Goal: Task Accomplishment & Management: Manage account settings

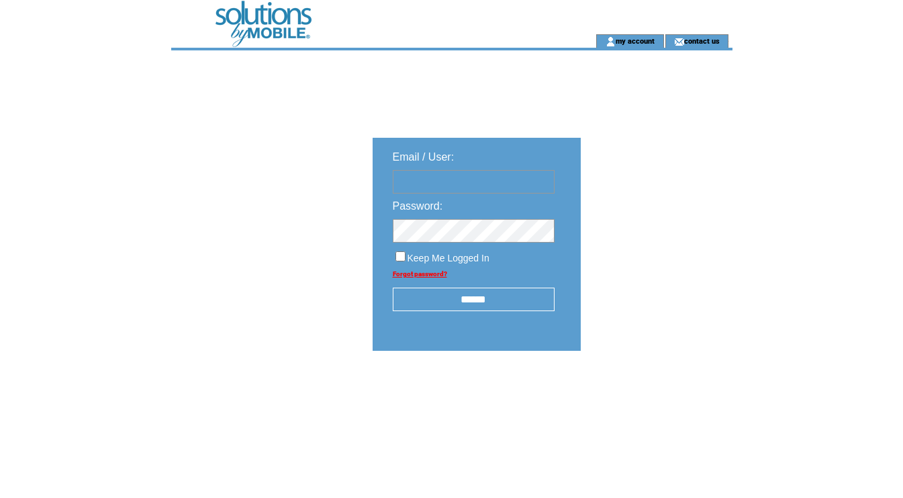
type input "********"
click at [514, 306] on input "******" at bounding box center [474, 299] width 162 height 24
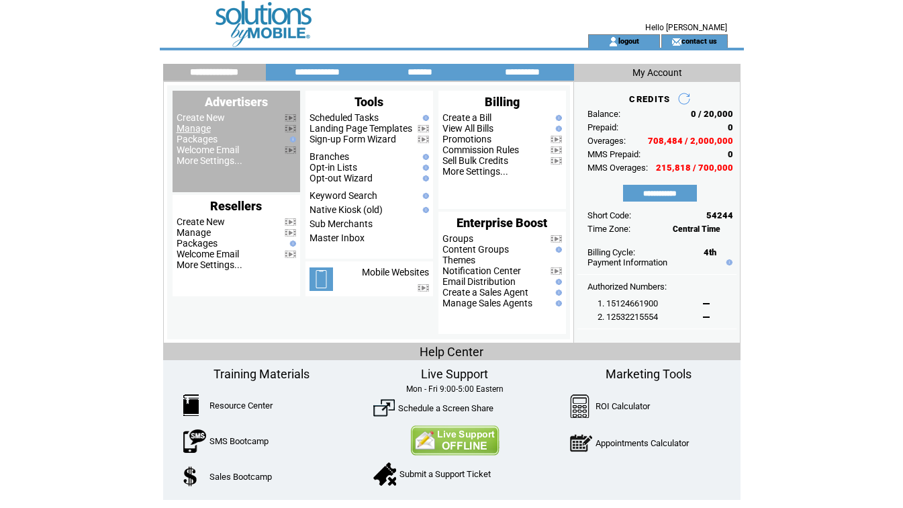
click at [192, 130] on link "Manage" at bounding box center [194, 128] width 34 height 11
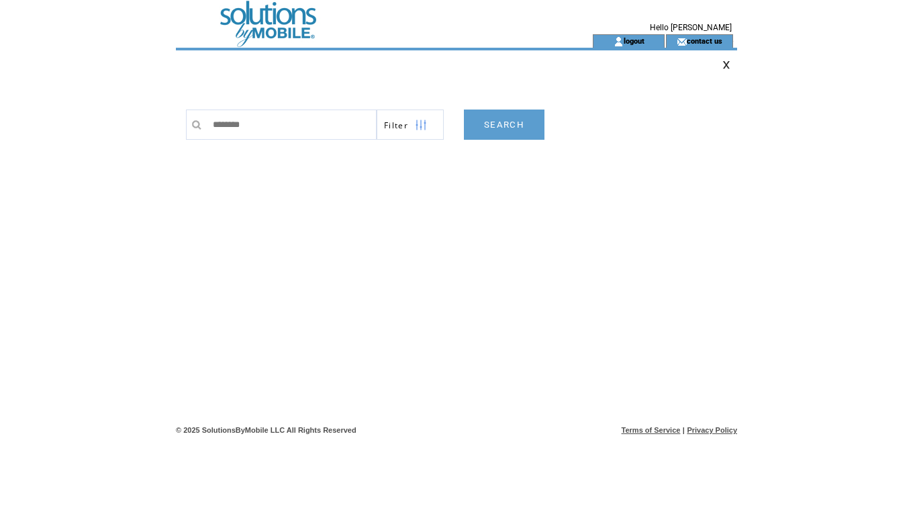
type input "********"
click at [506, 129] on link "SEARCH" at bounding box center [504, 124] width 81 height 30
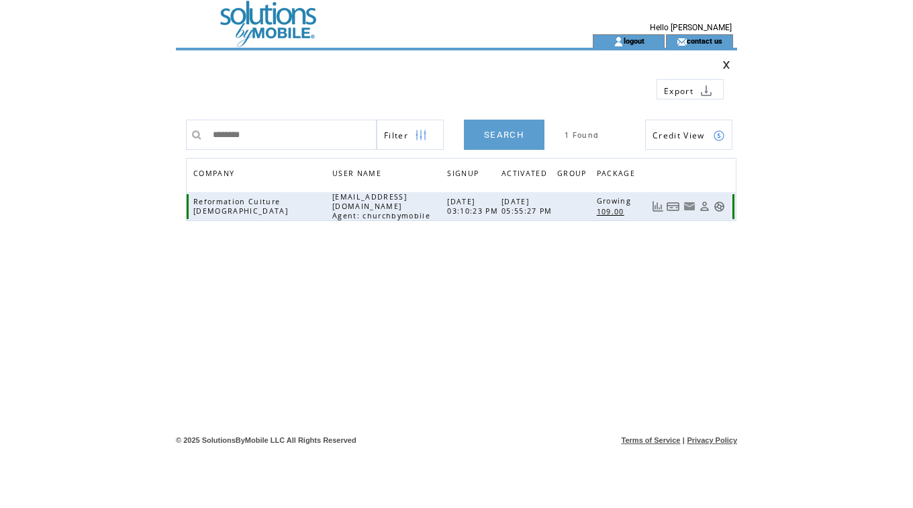
click at [704, 206] on link at bounding box center [704, 206] width 11 height 11
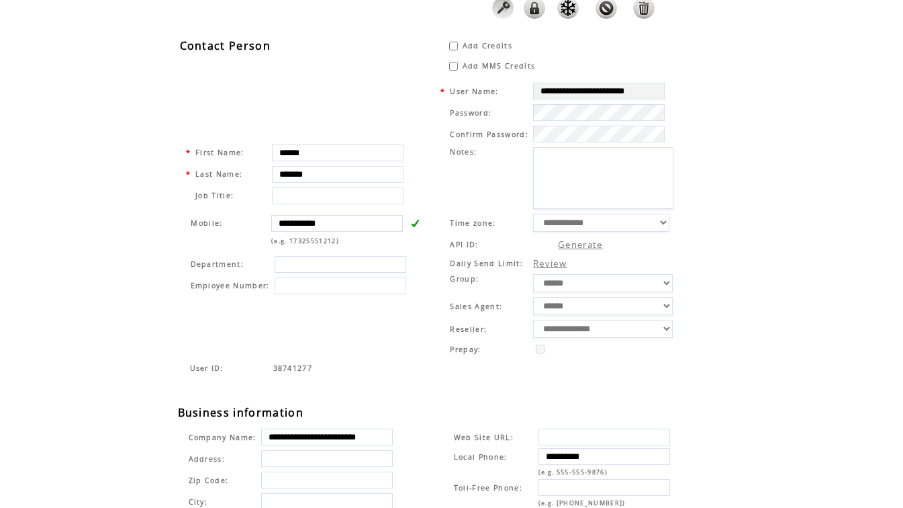
scroll to position [85, 0]
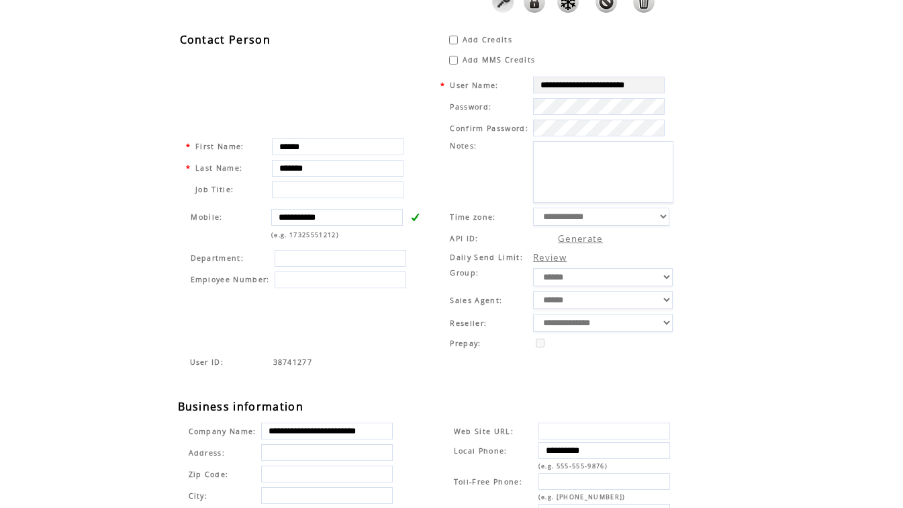
click at [867, 356] on html "**********" at bounding box center [451, 169] width 903 height 508
drag, startPoint x: 268, startPoint y: 447, endPoint x: 456, endPoint y: 445, distance: 188.0
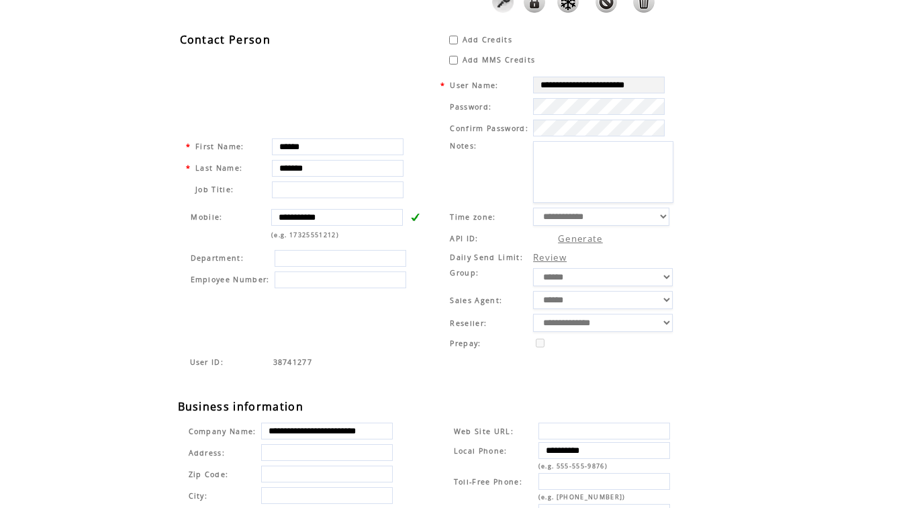
drag, startPoint x: 850, startPoint y: 142, endPoint x: 844, endPoint y: 63, distance: 78.8
click at [850, 134] on html "**********" at bounding box center [451, 169] width 903 height 508
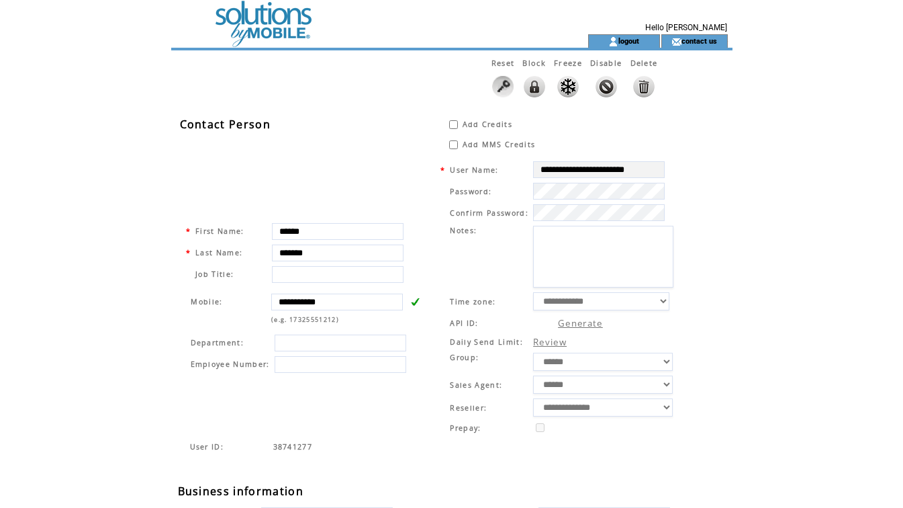
click at [257, 16] on td at bounding box center [355, 17] width 369 height 34
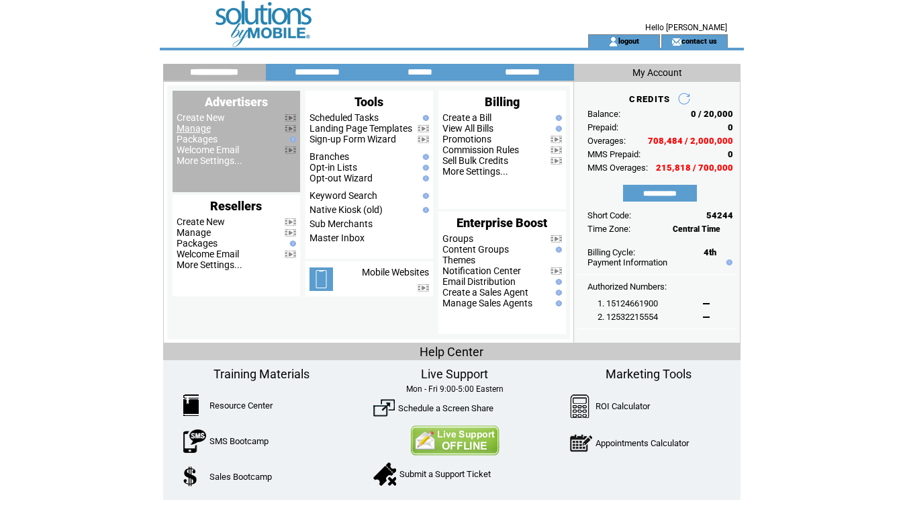
click at [197, 130] on link "Manage" at bounding box center [194, 128] width 34 height 11
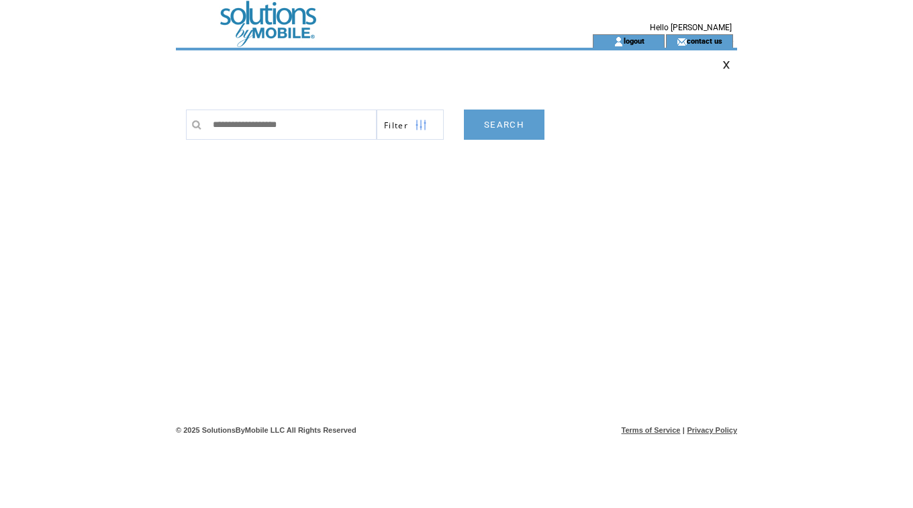
click at [197, 130] on div at bounding box center [196, 124] width 20 height 30
click at [238, 122] on input "text" at bounding box center [291, 124] width 171 height 30
type input "**********"
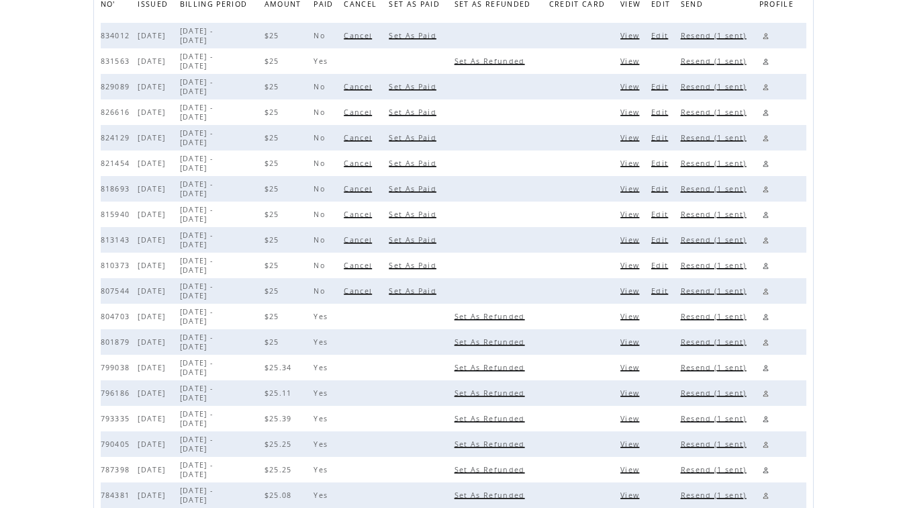
scroll to position [192, 0]
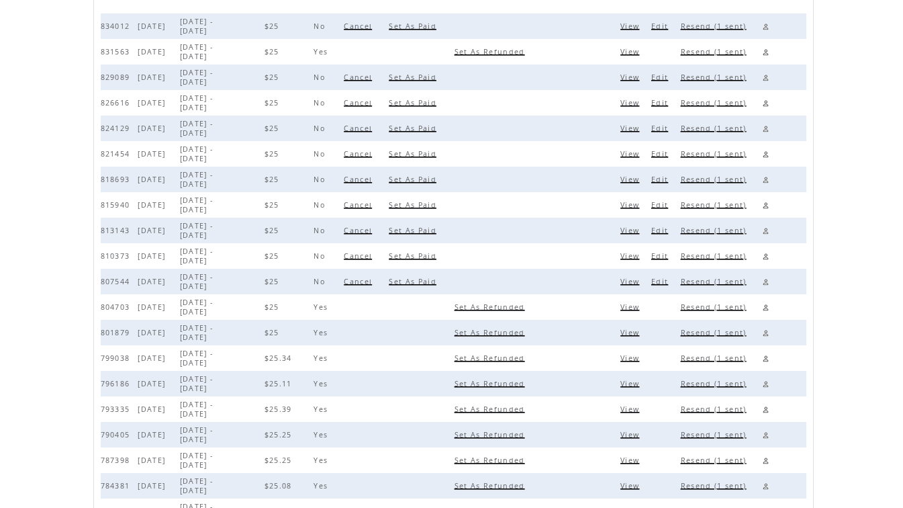
click at [440, 286] on span "Set As Paid" at bounding box center [414, 281] width 51 height 9
click at [440, 261] on span "Set As Paid" at bounding box center [414, 255] width 51 height 9
click at [440, 235] on span "Set As Paid" at bounding box center [414, 230] width 51 height 9
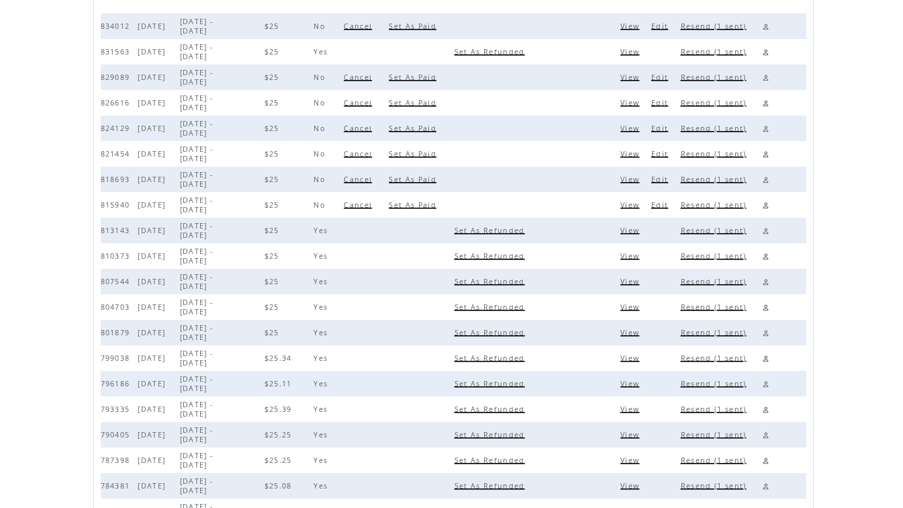
click at [440, 209] on span "Set As Paid" at bounding box center [414, 204] width 51 height 9
click at [440, 184] on span "Set As Paid" at bounding box center [414, 179] width 51 height 9
click at [440, 158] on span "Set As Paid" at bounding box center [414, 153] width 51 height 9
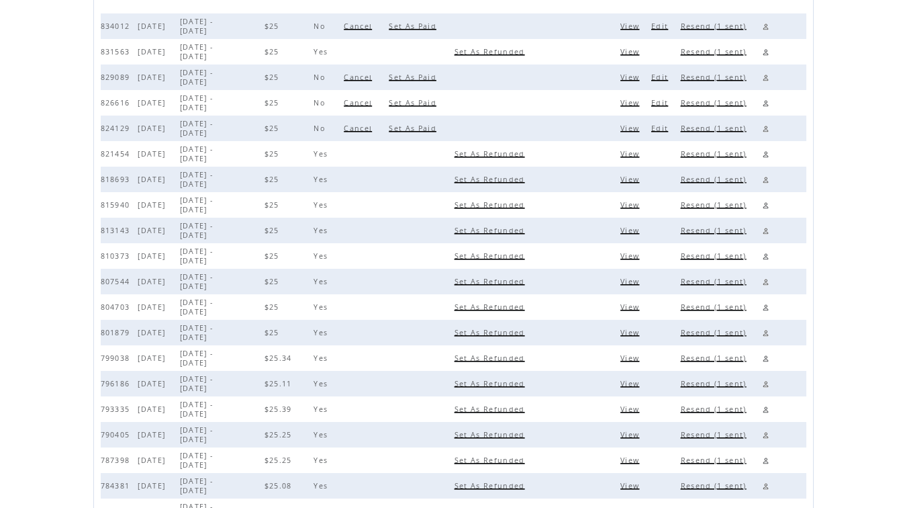
click at [440, 133] on span "Set As Paid" at bounding box center [414, 128] width 51 height 9
click at [440, 107] on span "Set As Paid" at bounding box center [414, 102] width 51 height 9
click at [440, 82] on span "Set As Paid" at bounding box center [414, 77] width 51 height 9
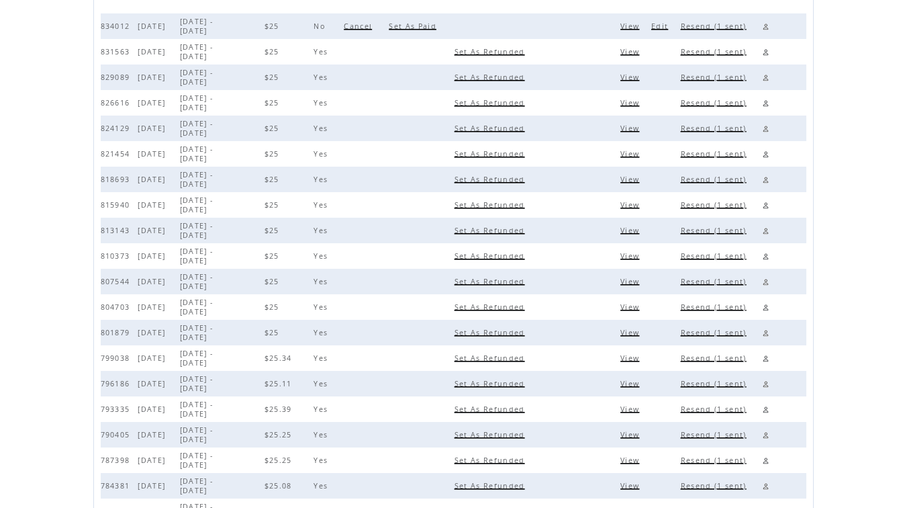
click at [440, 30] on span "Set As Paid" at bounding box center [414, 25] width 51 height 9
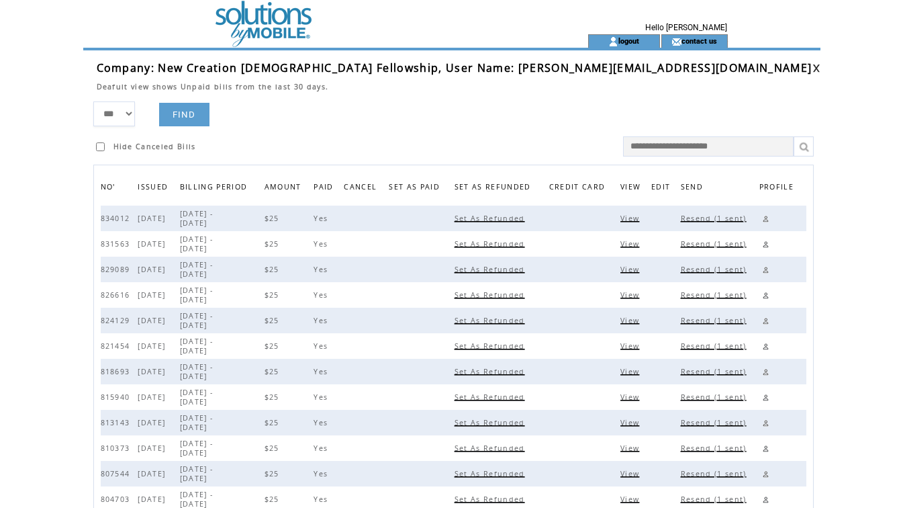
click at [812, 69] on link at bounding box center [816, 68] width 8 height 9
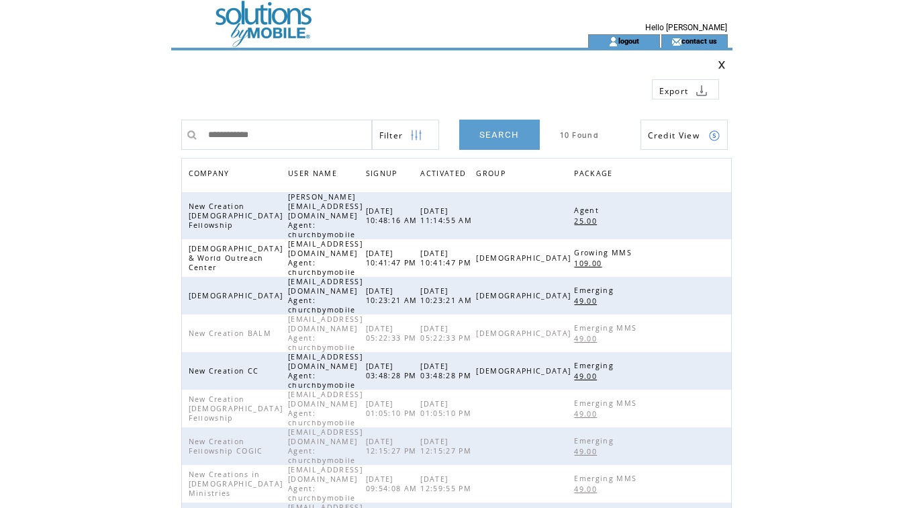
drag, startPoint x: 285, startPoint y: 130, endPoint x: 0, endPoint y: 77, distance: 290.4
click at [0, 85] on html "**********" at bounding box center [451, 254] width 903 height 508
type input "***"
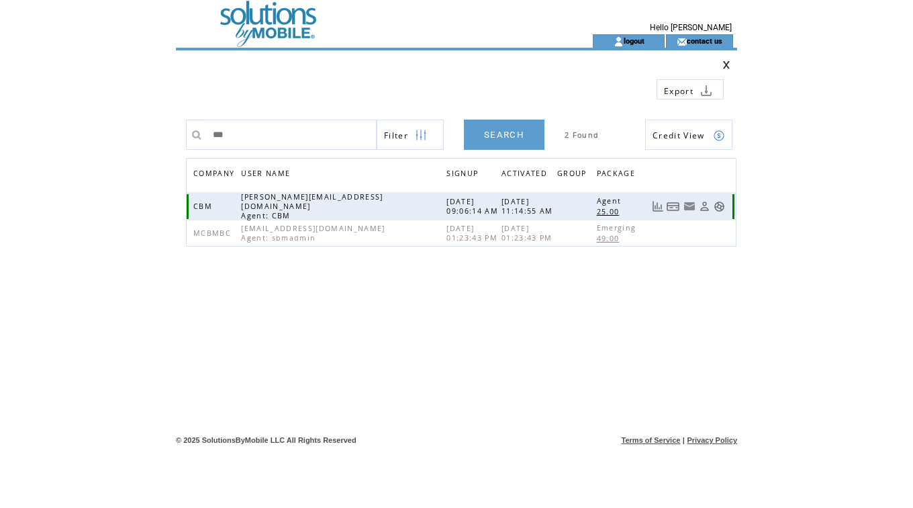
click at [673, 207] on link at bounding box center [673, 206] width 13 height 11
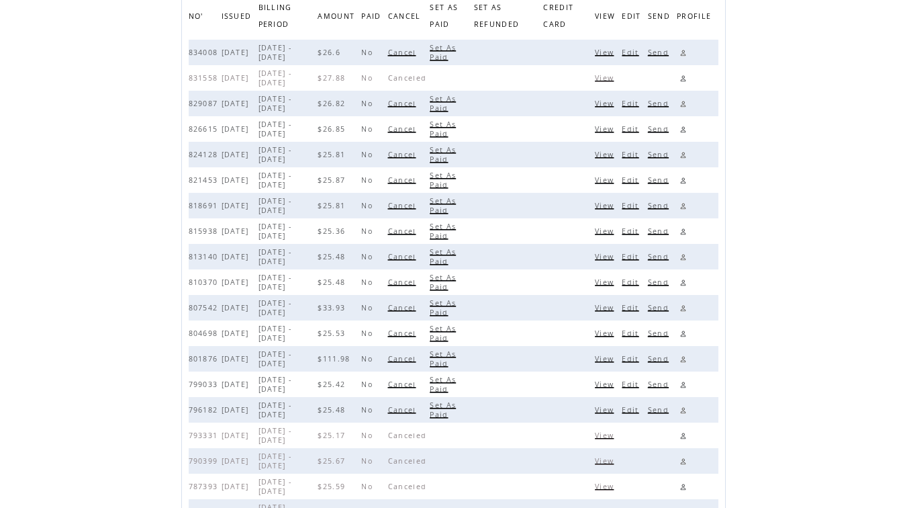
scroll to position [233, 0]
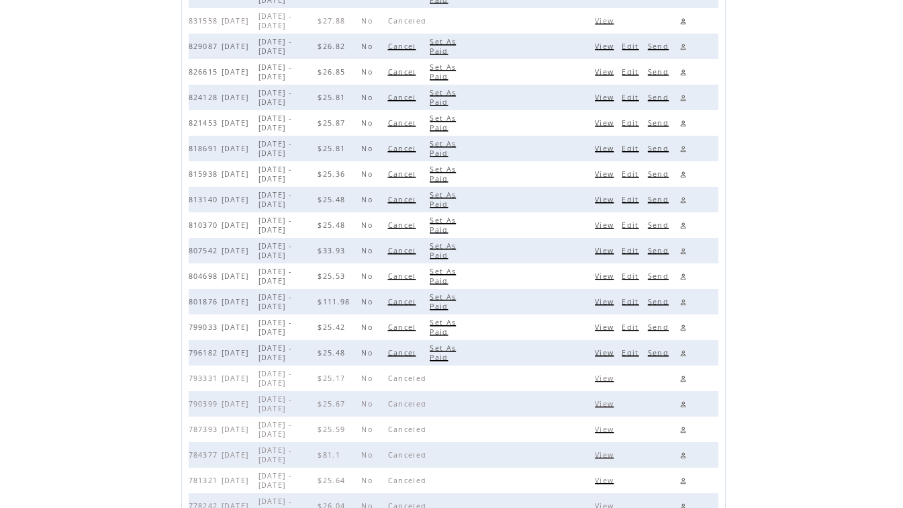
click at [420, 348] on span "Cancel" at bounding box center [404, 352] width 32 height 9
click at [418, 328] on span "Cancel" at bounding box center [404, 326] width 32 height 9
click at [416, 301] on span "Cancel" at bounding box center [404, 301] width 32 height 9
click at [414, 274] on span "Cancel" at bounding box center [404, 275] width 32 height 9
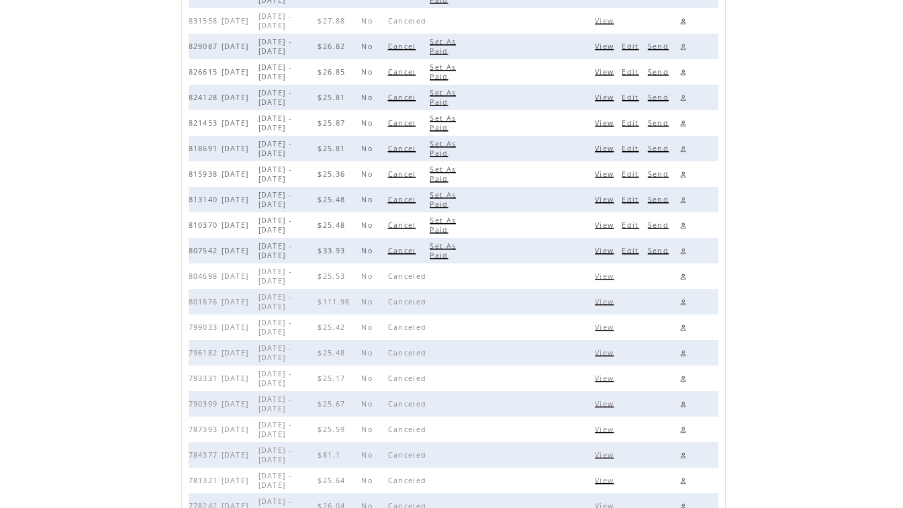
click at [408, 252] on span "Cancel" at bounding box center [404, 250] width 32 height 9
click at [410, 225] on span "Cancel" at bounding box center [404, 224] width 32 height 9
click at [413, 197] on span "Cancel" at bounding box center [404, 199] width 32 height 9
click at [416, 171] on span "Cancel" at bounding box center [404, 173] width 32 height 9
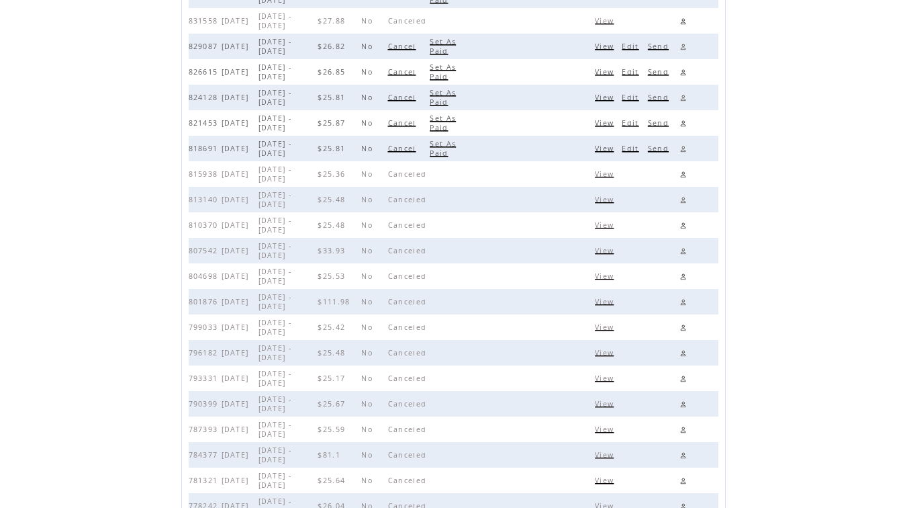
click at [411, 149] on span "Cancel" at bounding box center [404, 148] width 32 height 9
click at [414, 122] on span "Cancel" at bounding box center [404, 122] width 32 height 9
click at [414, 97] on span "Cancel" at bounding box center [404, 97] width 32 height 9
click at [410, 75] on span "Cancel" at bounding box center [404, 71] width 32 height 9
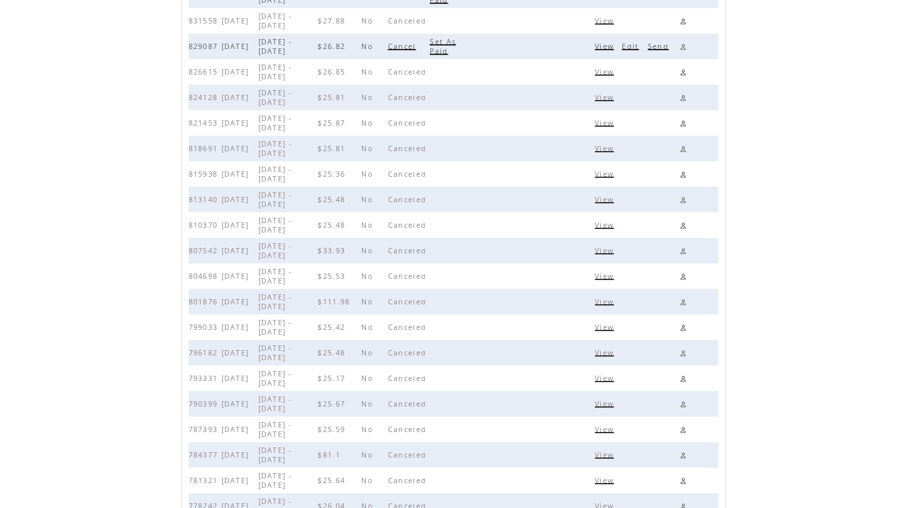
click at [416, 50] on span "Cancel" at bounding box center [404, 46] width 32 height 9
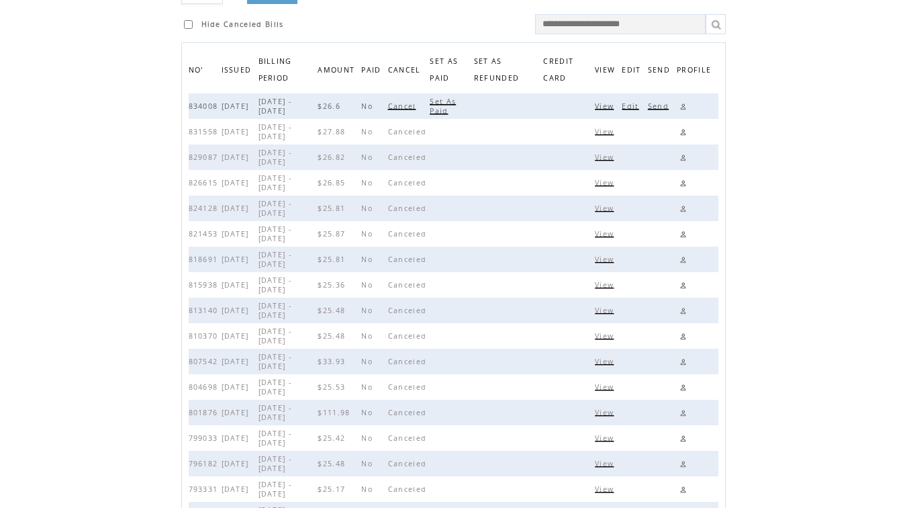
scroll to position [0, 0]
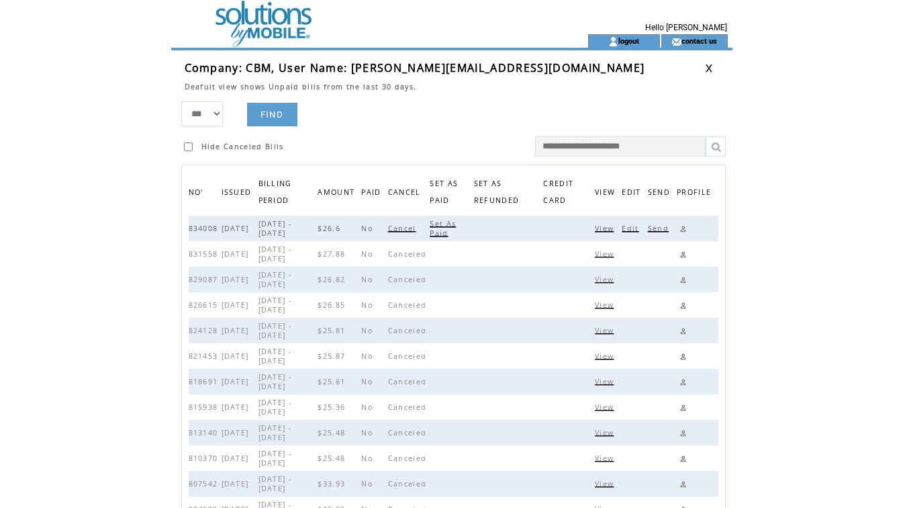
click at [415, 226] on span "Cancel" at bounding box center [404, 228] width 32 height 9
click at [707, 68] on link at bounding box center [709, 68] width 8 height 9
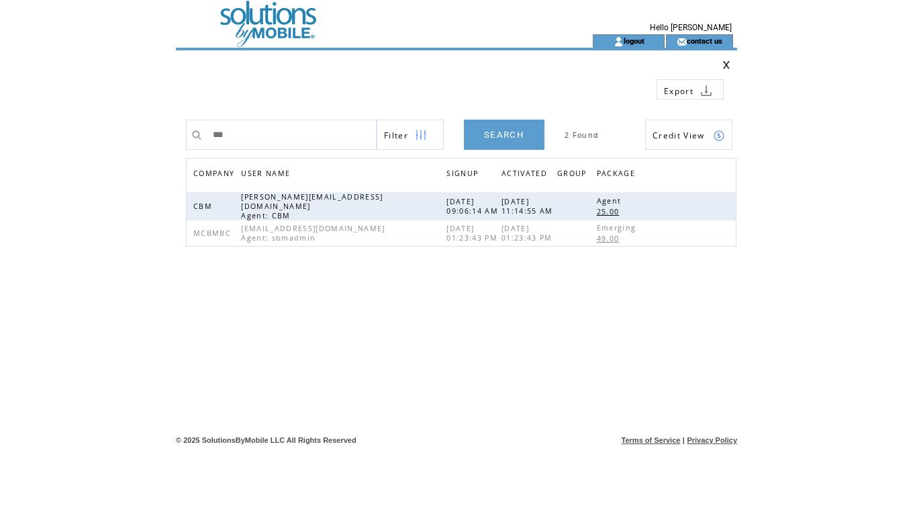
drag, startPoint x: 261, startPoint y: 132, endPoint x: 42, endPoint y: 83, distance: 223.7
click at [65, 105] on html "**********" at bounding box center [456, 254] width 913 height 508
type input "**********"
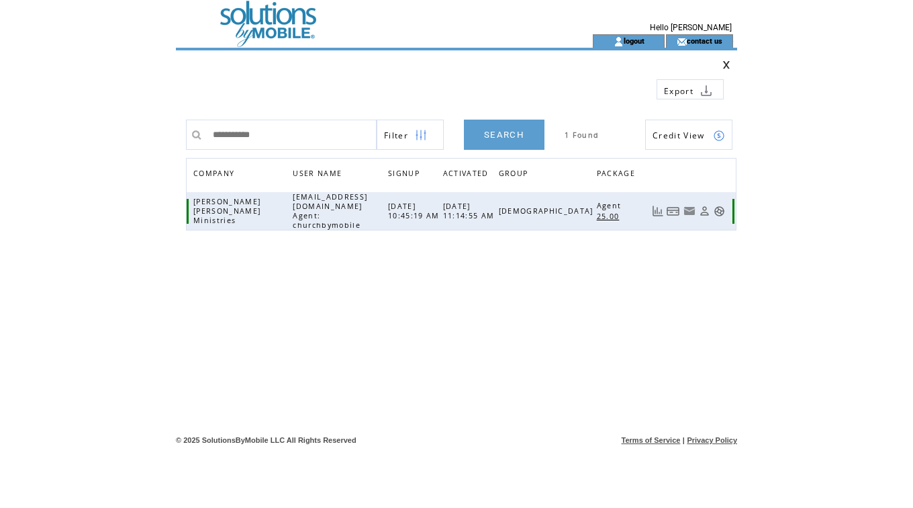
click at [669, 205] on link at bounding box center [673, 210] width 13 height 11
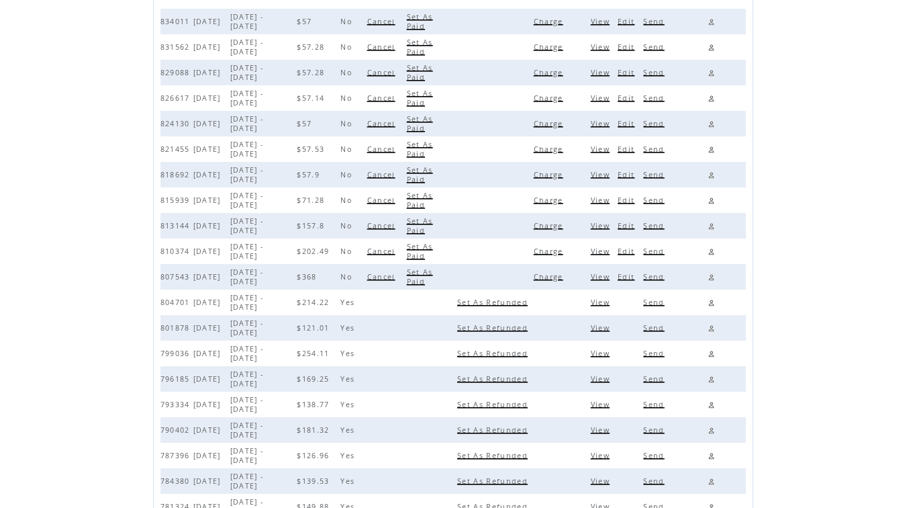
scroll to position [207, 0]
click at [433, 273] on span "Set As Paid" at bounding box center [420, 276] width 26 height 19
click at [433, 249] on span "Set As Paid" at bounding box center [420, 250] width 26 height 19
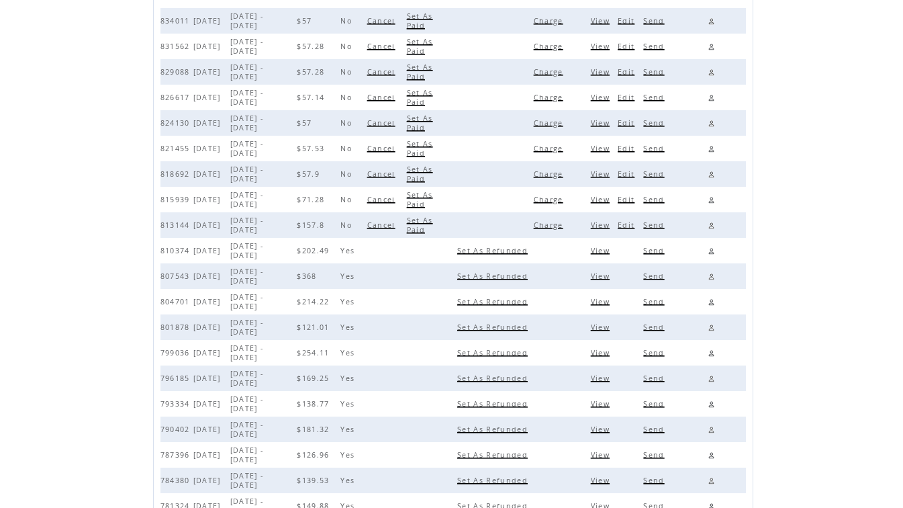
click at [433, 224] on span "Set As Paid" at bounding box center [420, 225] width 26 height 19
click at [433, 196] on span "Set As Paid" at bounding box center [420, 199] width 26 height 19
click at [433, 170] on span "Set As Paid" at bounding box center [420, 174] width 26 height 19
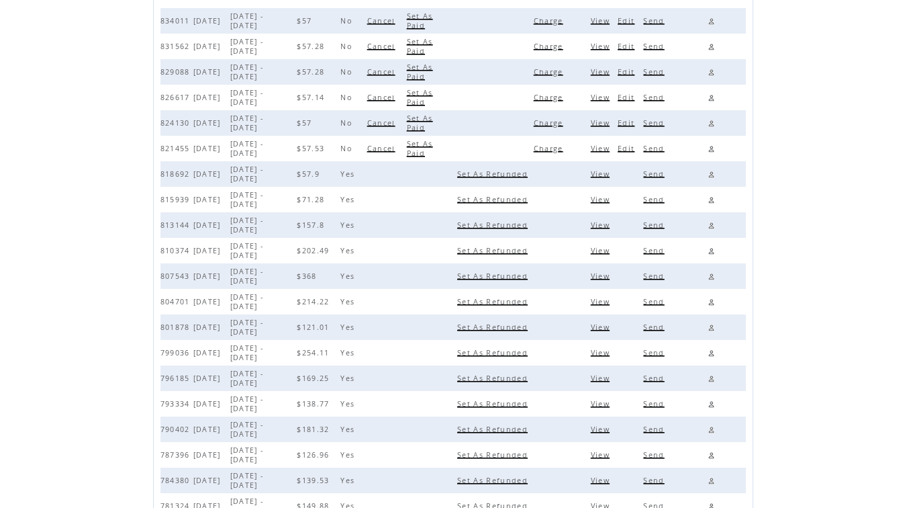
click at [433, 142] on span "Set As Paid" at bounding box center [420, 148] width 26 height 19
click at [433, 123] on span "Set As Paid" at bounding box center [420, 122] width 26 height 19
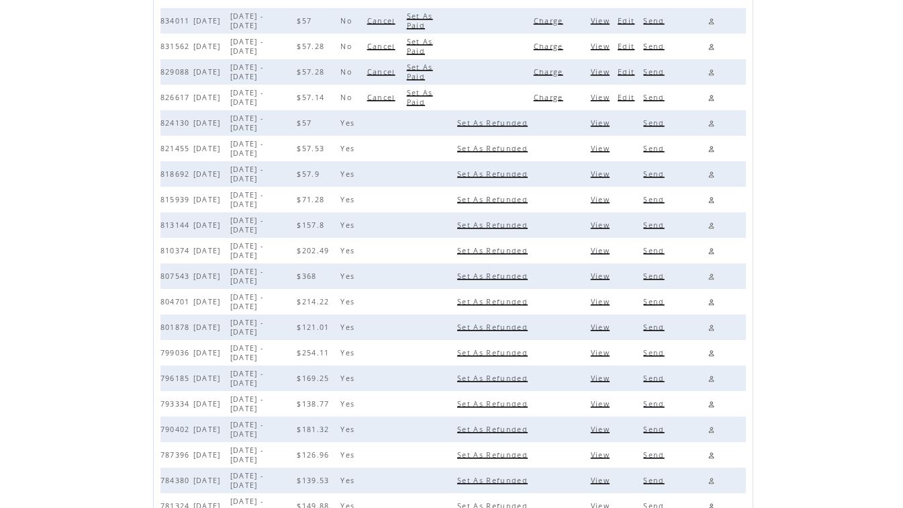
click at [433, 91] on span "Set As Paid" at bounding box center [420, 97] width 26 height 19
click at [433, 70] on span "Set As Paid" at bounding box center [420, 71] width 26 height 19
click at [433, 41] on span "Set As Paid" at bounding box center [420, 46] width 26 height 19
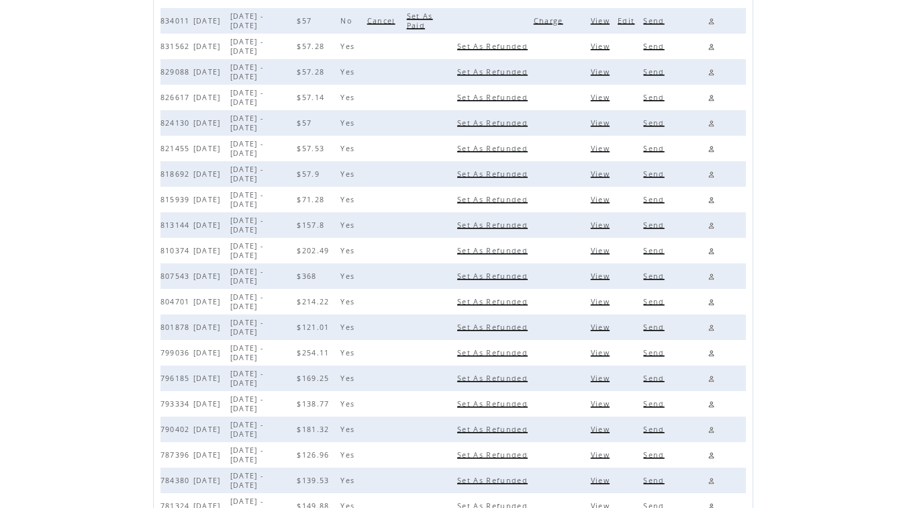
click at [433, 21] on span "Set As Paid" at bounding box center [420, 20] width 26 height 19
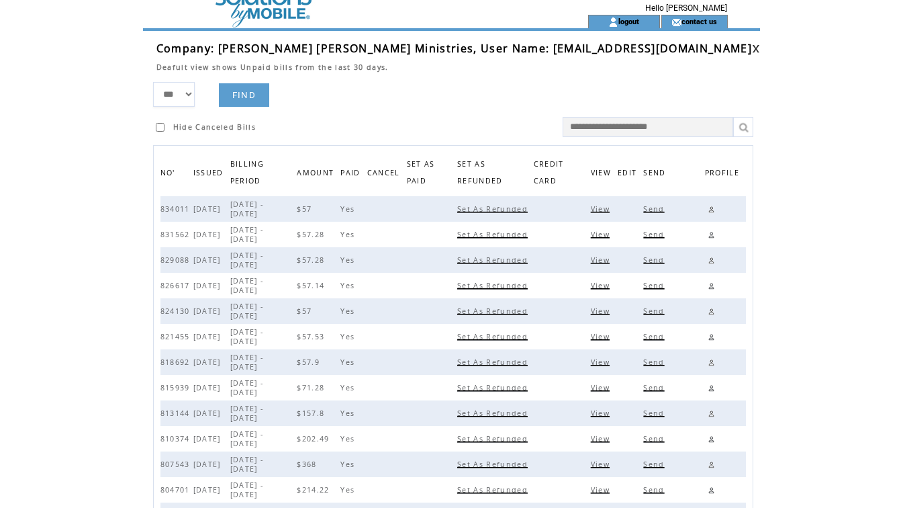
scroll to position [5, 0]
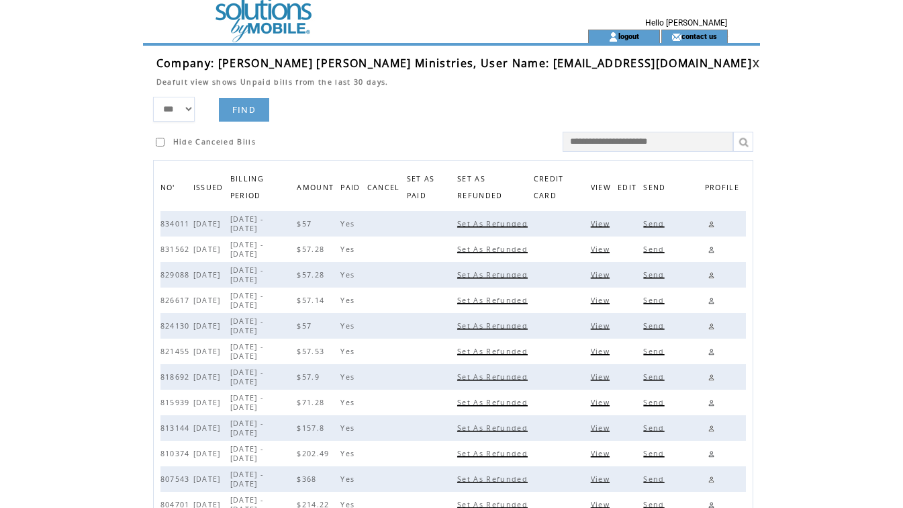
click at [752, 64] on link at bounding box center [756, 63] width 8 height 9
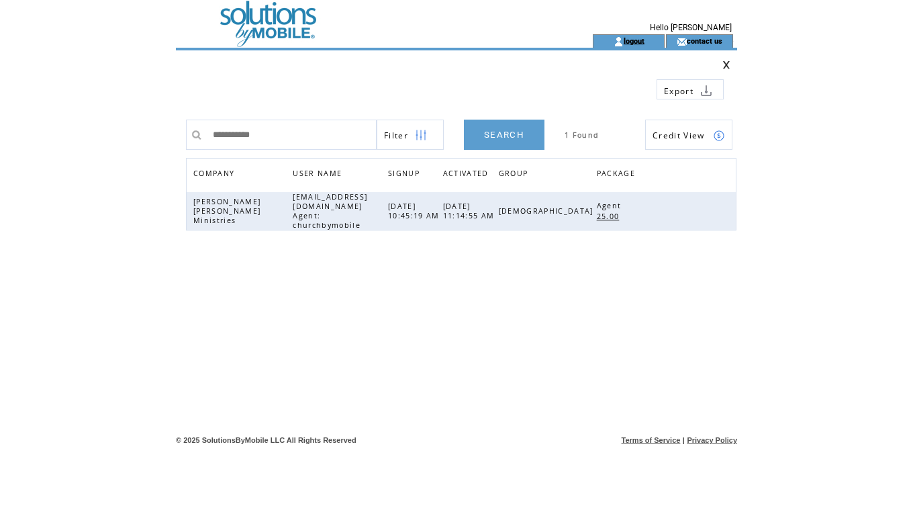
click at [638, 40] on link "logout" at bounding box center [634, 40] width 21 height 9
